Goal: Task Accomplishment & Management: Use online tool/utility

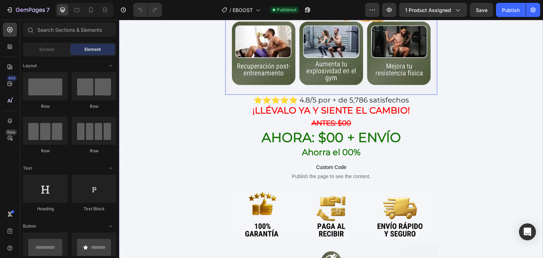
scroll to position [283, 0]
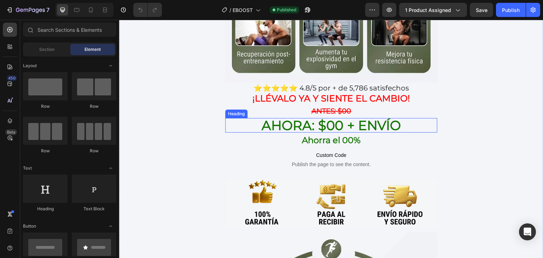
click at [366, 117] on strong "AHORA: $00 + envío" at bounding box center [331, 125] width 140 height 16
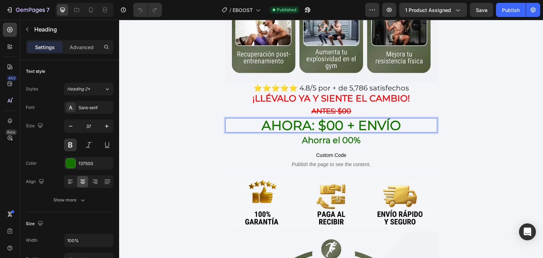
click at [326, 117] on strong "AHORA: $00 + envío" at bounding box center [331, 125] width 140 height 16
drag, startPoint x: 323, startPoint y: 117, endPoint x: 337, endPoint y: 114, distance: 14.5
click at [337, 117] on strong "AHORA: $00 + envío" at bounding box center [331, 125] width 140 height 16
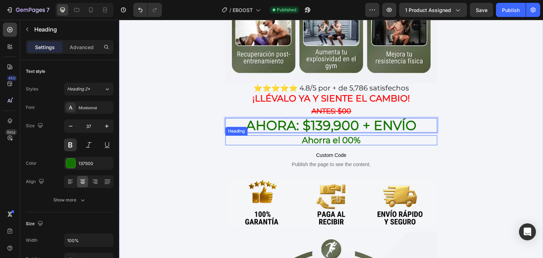
click at [335, 135] on strong "Ahorra el 00%" at bounding box center [331, 140] width 59 height 10
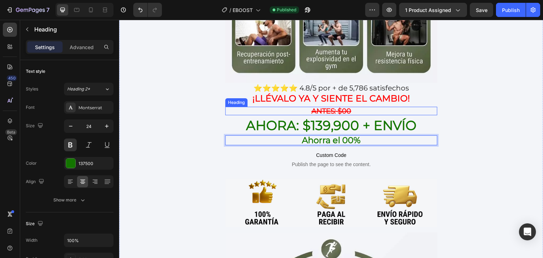
click at [347, 107] on strong "antes: $00" at bounding box center [331, 111] width 40 height 8
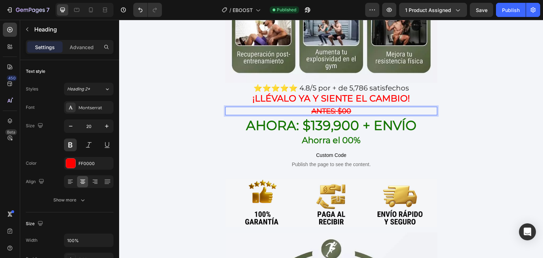
click at [351, 107] on p "antes: $00" at bounding box center [331, 110] width 211 height 7
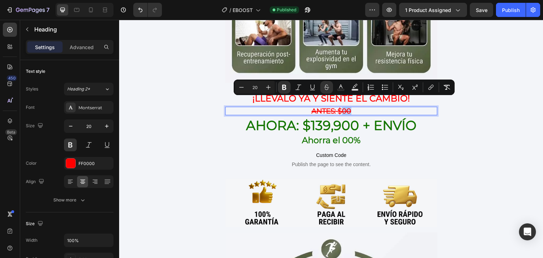
drag, startPoint x: 351, startPoint y: 102, endPoint x: 337, endPoint y: 102, distance: 13.4
click at [337, 107] on p "antes: $00" at bounding box center [331, 110] width 211 height 7
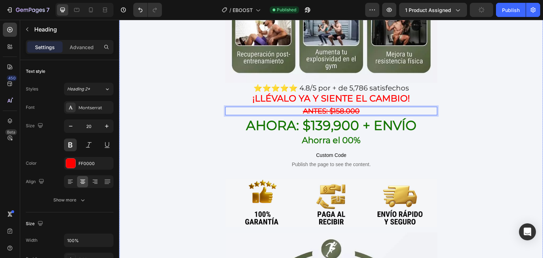
click at [485, 104] on div "COMPRA HOY CON DESCUENTO EXCLUSIVO Heading Image ⭐⭐⭐⭐⭐ 4.8/5 por + de 5,786 sat…" at bounding box center [331, 98] width 424 height 693
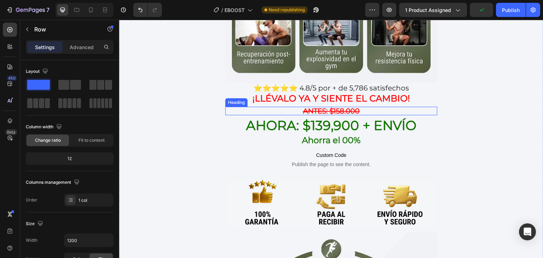
click at [347, 107] on strong "antes: $158.000" at bounding box center [331, 111] width 57 height 8
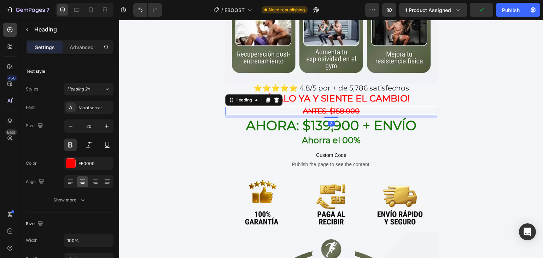
click at [344, 107] on strong "antes: $158.000" at bounding box center [331, 111] width 57 height 8
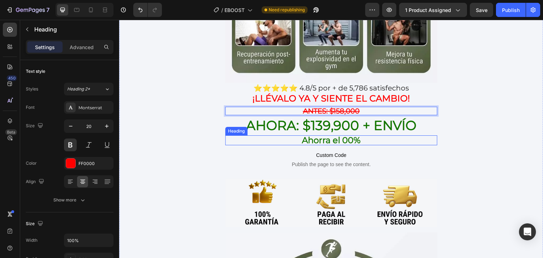
click at [346, 135] on strong "Ahorra el 00%" at bounding box center [331, 140] width 59 height 10
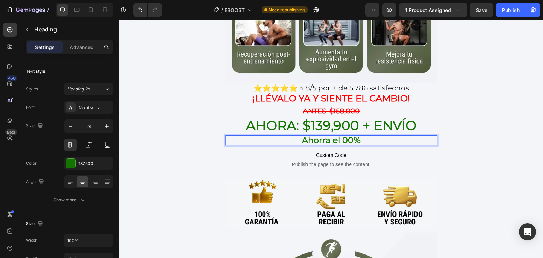
click at [351, 135] on strong "Ahorra el 00%" at bounding box center [331, 140] width 59 height 10
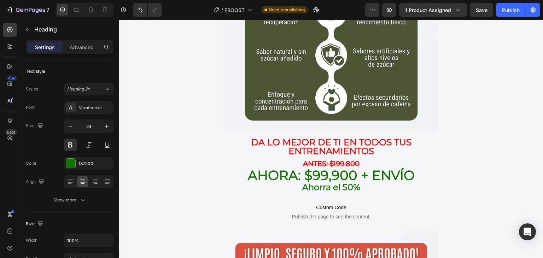
scroll to position [1060, 0]
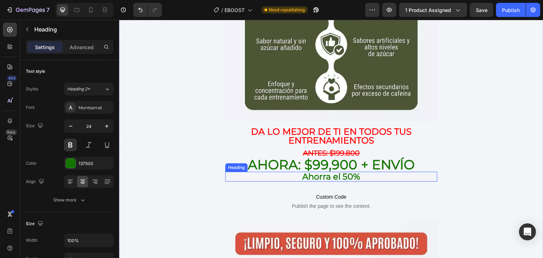
click at [348, 171] on strong "Ahorra el 50%" at bounding box center [331, 176] width 58 height 10
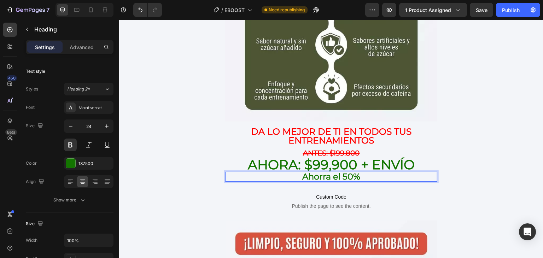
click at [350, 171] on strong "Ahorra el 50%" at bounding box center [331, 176] width 58 height 10
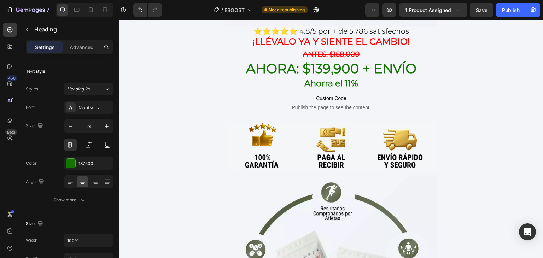
scroll to position [283, 0]
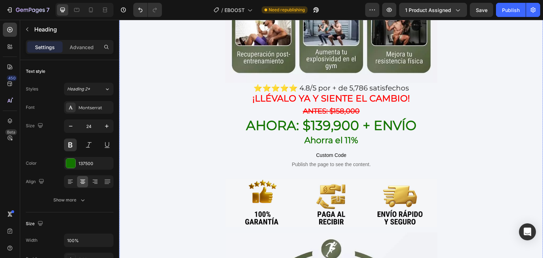
click at [315, 119] on strong "AHORA: $139,900 + envío" at bounding box center [331, 125] width 171 height 16
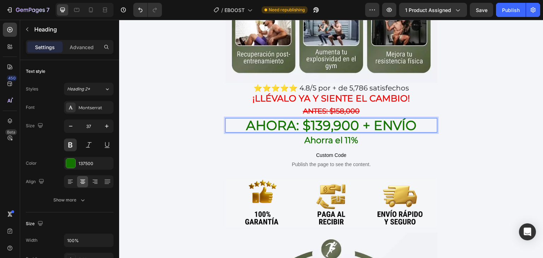
click at [310, 117] on strong "AHORA: $139,900 + envío" at bounding box center [331, 125] width 171 height 16
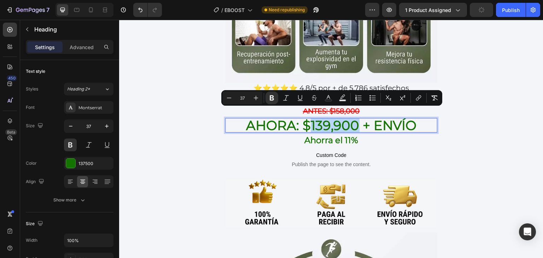
drag, startPoint x: 310, startPoint y: 115, endPoint x: 345, endPoint y: 117, distance: 35.7
click at [345, 117] on strong "AHORA: $139,900 + envío" at bounding box center [331, 125] width 171 height 16
copy strong "139,900"
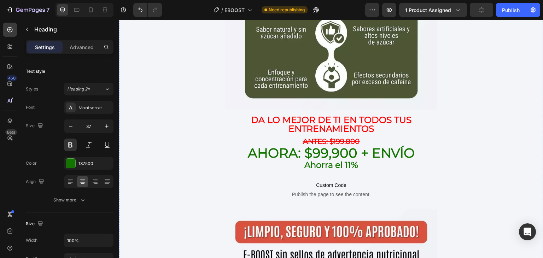
scroll to position [1060, 0]
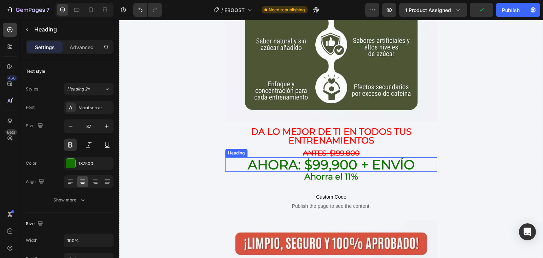
click at [321, 157] on strong "AHORA: $99,900 + envío" at bounding box center [331, 165] width 167 height 16
drag, startPoint x: 316, startPoint y: 140, endPoint x: 312, endPoint y: 141, distance: 4.0
click at [315, 157] on strong "AHORA: $99,900 + envío" at bounding box center [331, 165] width 167 height 16
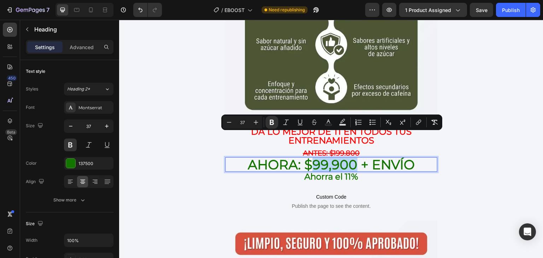
drag, startPoint x: 312, startPoint y: 141, endPoint x: 351, endPoint y: 143, distance: 38.9
click at [351, 157] on strong "AHORA: $99,900 + envío" at bounding box center [331, 165] width 167 height 16
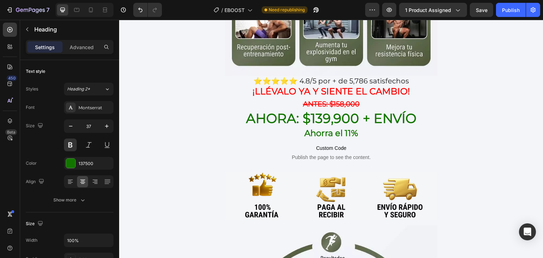
scroll to position [212, 0]
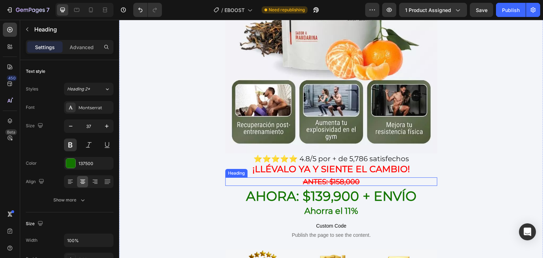
click at [346, 177] on strong "antes: $158,000" at bounding box center [331, 181] width 57 height 8
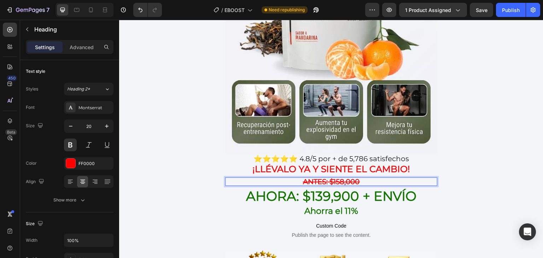
click at [354, 177] on strong "antes: $158,000" at bounding box center [331, 181] width 57 height 8
drag, startPoint x: 358, startPoint y: 172, endPoint x: 330, endPoint y: 175, distance: 28.4
click at [330, 178] on p "antes: $158,000" at bounding box center [331, 181] width 211 height 7
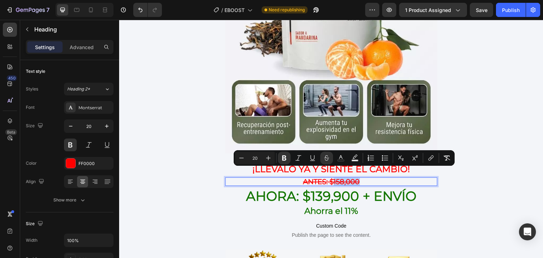
copy strong "158,000"
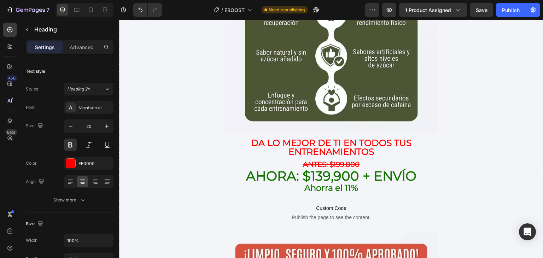
scroll to position [1060, 0]
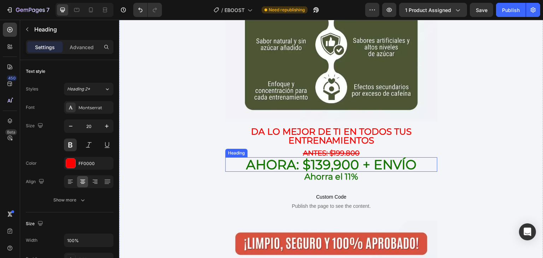
click at [353, 157] on strong "AHORA: $139,900 + envío" at bounding box center [331, 165] width 171 height 16
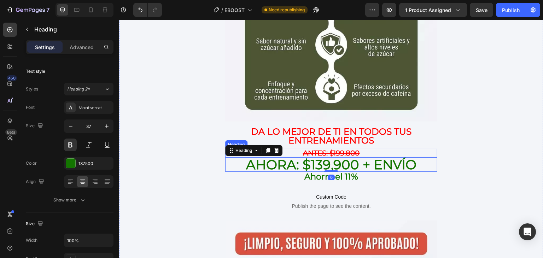
click at [356, 149] on strong "antes: $199.800" at bounding box center [331, 153] width 57 height 8
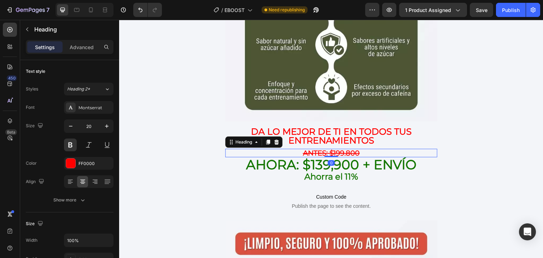
click at [360, 149] on h2 "antes: $199.800" at bounding box center [331, 153] width 212 height 8
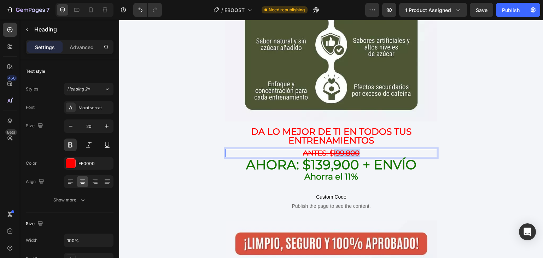
drag, startPoint x: 361, startPoint y: 129, endPoint x: 331, endPoint y: 129, distance: 30.0
click at [331, 149] on p "antes: $199.800" at bounding box center [331, 152] width 211 height 7
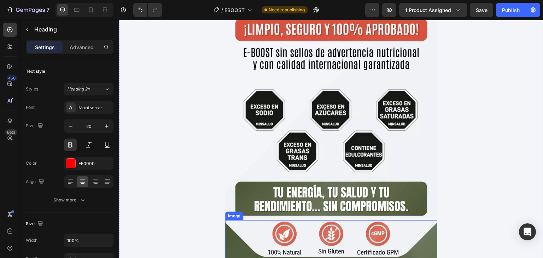
scroll to position [1343, 0]
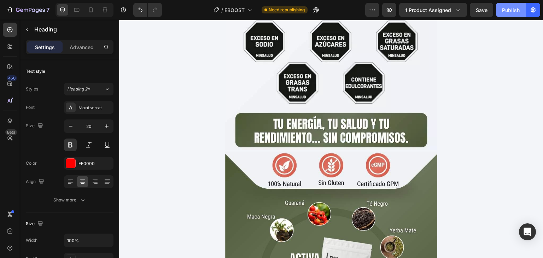
click at [514, 14] on button "Publish" at bounding box center [511, 10] width 30 height 14
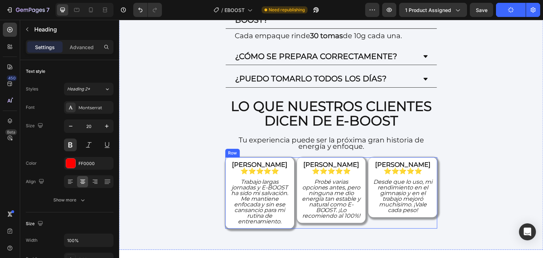
scroll to position [2191, 0]
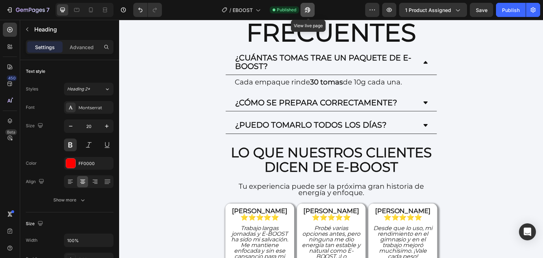
click at [314, 10] on button "button" at bounding box center [307, 10] width 14 height 14
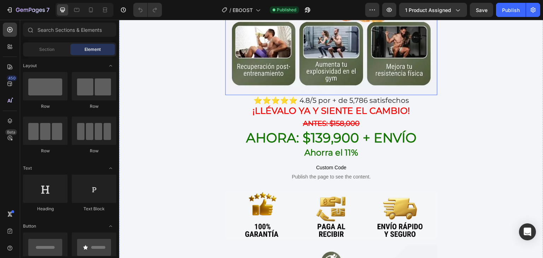
scroll to position [283, 0]
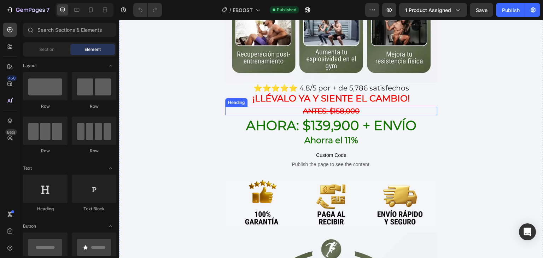
click at [412, 117] on strong "AHORA: $139,900 + envío" at bounding box center [331, 125] width 171 height 16
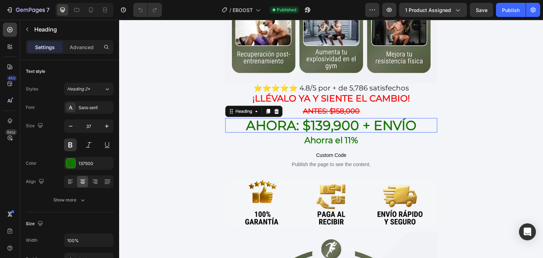
click at [416, 119] on p "AHORA: $139,900 + envío" at bounding box center [331, 125] width 211 height 13
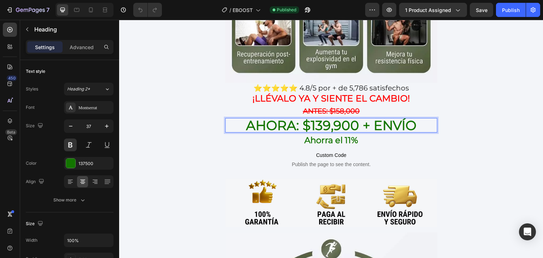
click at [415, 119] on p "AHORA: $139,900 + envío" at bounding box center [331, 125] width 211 height 13
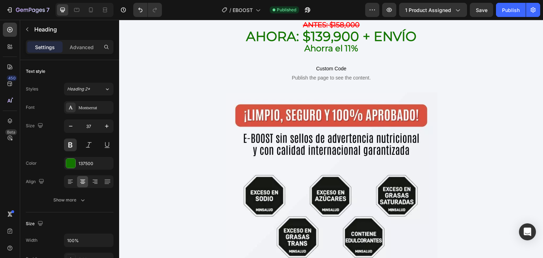
scroll to position [1131, 0]
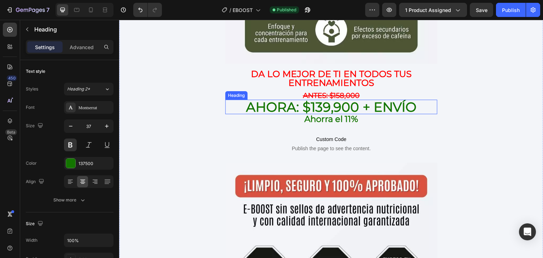
click at [408, 99] on strong "AHORA: $139,900 + envío" at bounding box center [331, 107] width 171 height 16
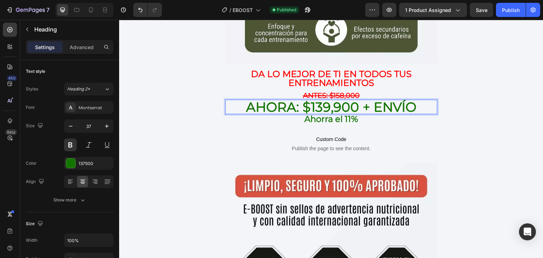
click at [420, 100] on p "AHORA: $139,900 + envío" at bounding box center [331, 106] width 211 height 13
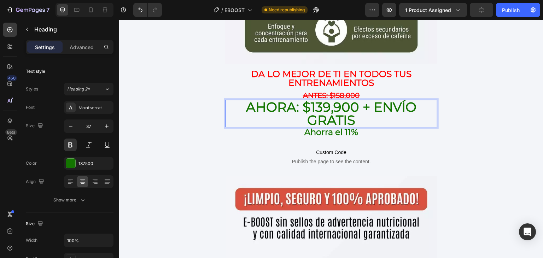
click at [508, 1] on div "7 Version history / EBOOST Need republishing Preview 1 product assigned Publish" at bounding box center [271, 10] width 543 height 20
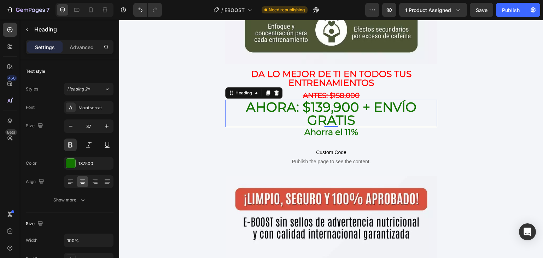
click at [513, 17] on div "7 Version history / EBOOST Need republishing Preview 1 product assigned Save Pu…" at bounding box center [271, 10] width 543 height 20
click at [508, 13] on button "Publish" at bounding box center [511, 10] width 30 height 14
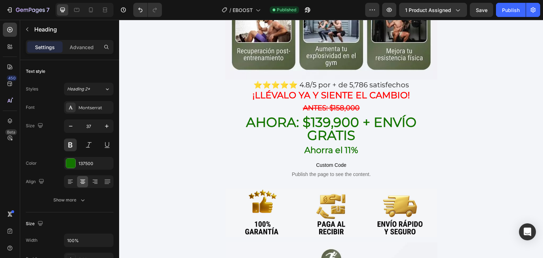
scroll to position [283, 0]
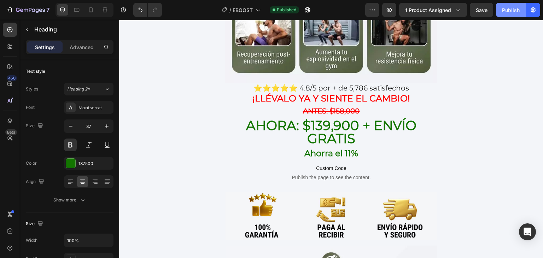
click at [502, 12] on button "Publish" at bounding box center [511, 10] width 30 height 14
